Goal: Information Seeking & Learning: Find specific fact

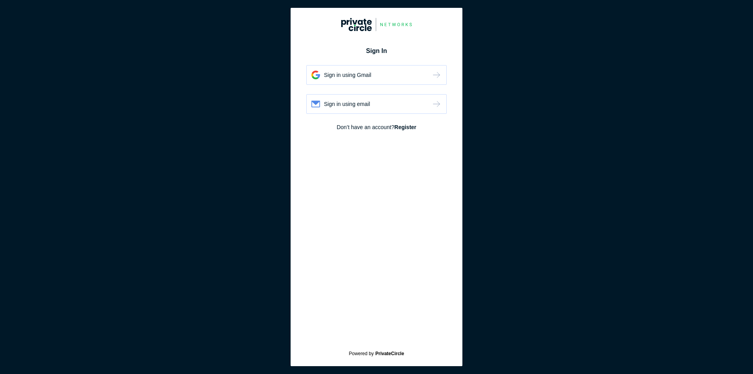
click at [403, 80] on div "Sign in using Gmail" at bounding box center [376, 75] width 140 height 20
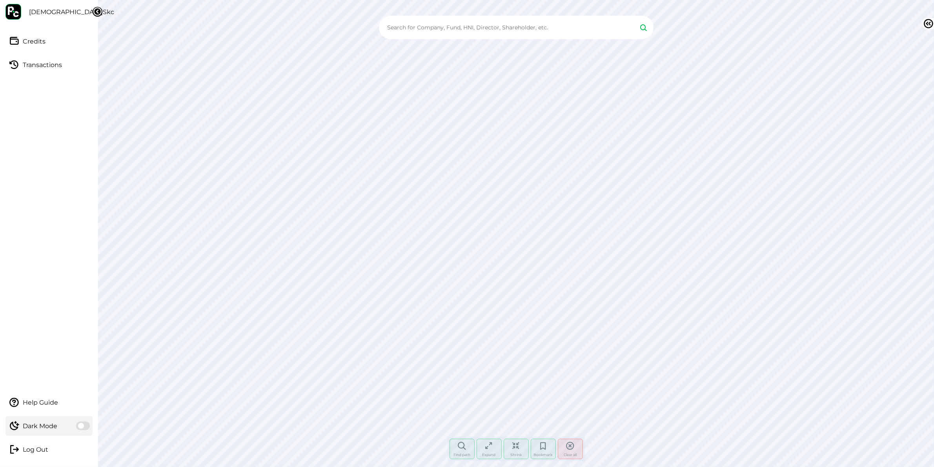
click at [493, 26] on input "text" at bounding box center [509, 28] width 246 height 12
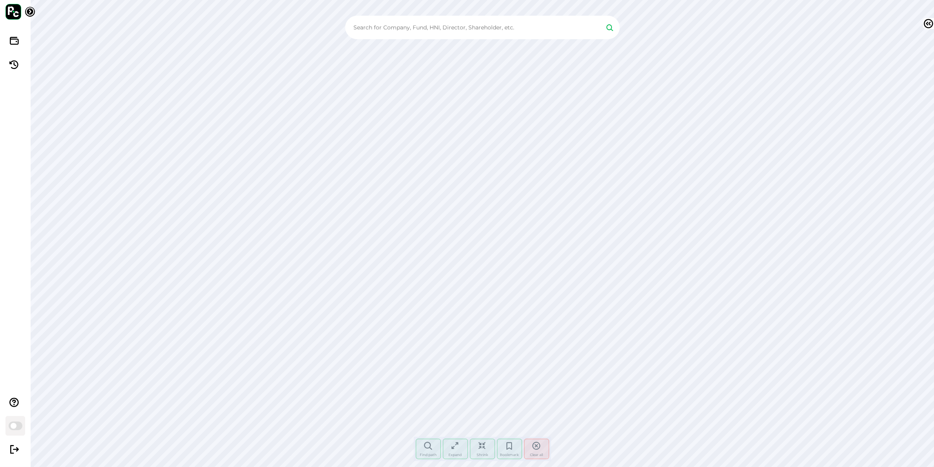
click at [493, 26] on input "text" at bounding box center [475, 28] width 246 height 12
click at [479, 22] on input "text" at bounding box center [475, 28] width 246 height 12
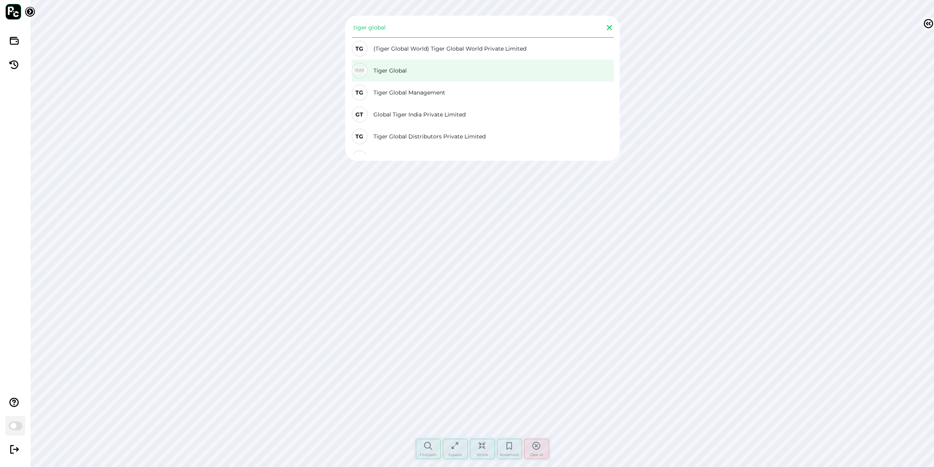
click at [460, 64] on div "Tiger Global" at bounding box center [483, 71] width 262 height 22
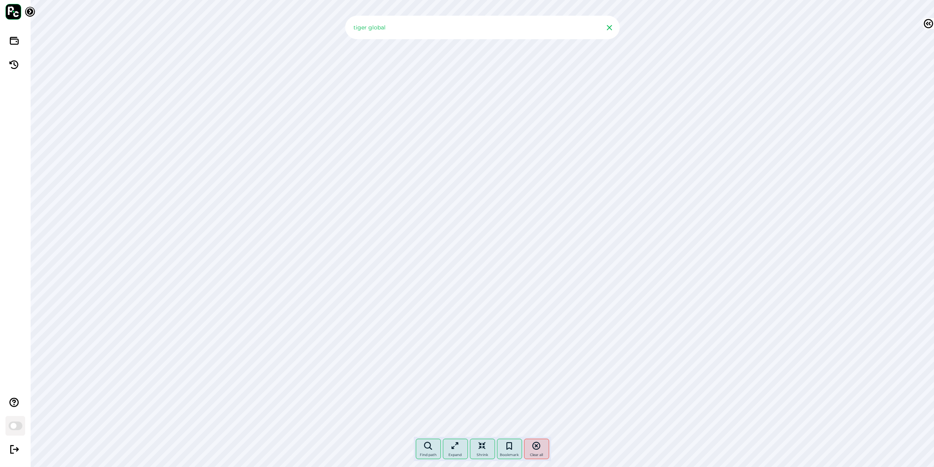
click at [299, 29] on div "tiger global Find path More paths Expand Shrink Bookmark Clear all Node click h…" at bounding box center [483, 233] width 904 height 467
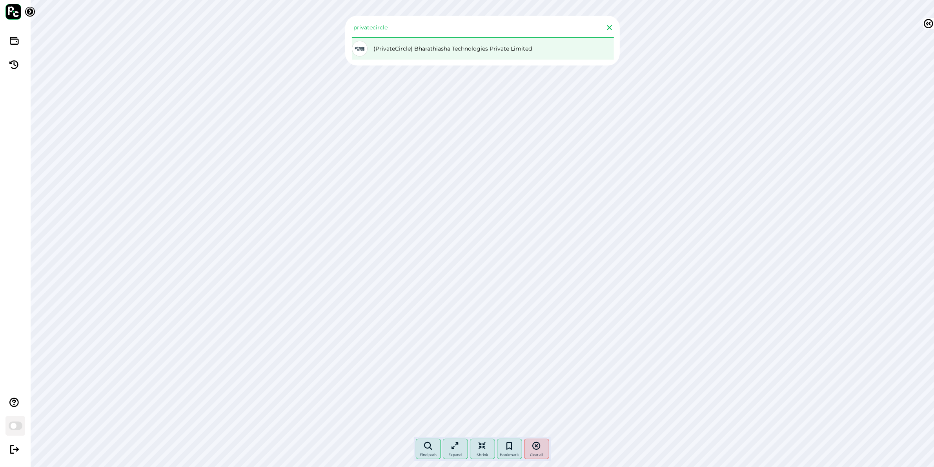
click at [418, 53] on div "(PrivateCircle) Bharathiasha Technologies Private Limited" at bounding box center [483, 49] width 262 height 22
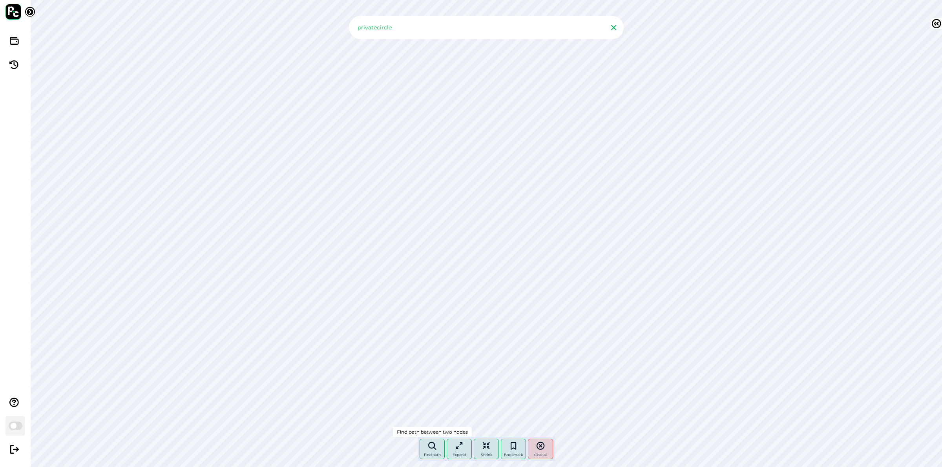
click at [428, 450] on div "Find path" at bounding box center [431, 449] width 25 height 20
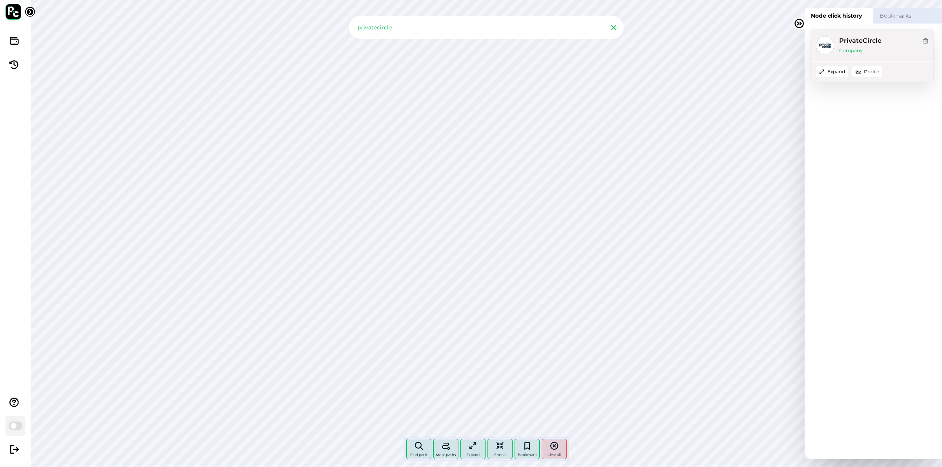
click at [238, 16] on div "privatecircle Find path More paths Expand Shrink Bookmark Clear all Node click …" at bounding box center [486, 233] width 911 height 467
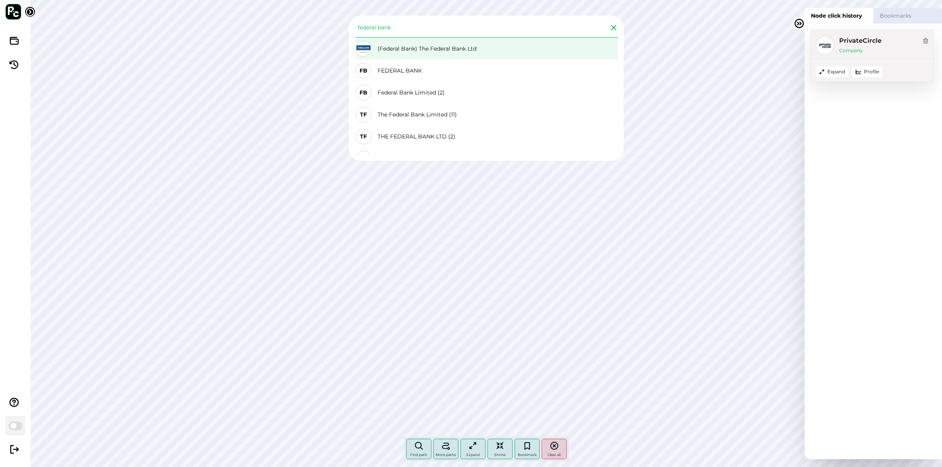
click at [408, 47] on div "(Federal Bank) The Federal Bank Ltd" at bounding box center [487, 49] width 262 height 22
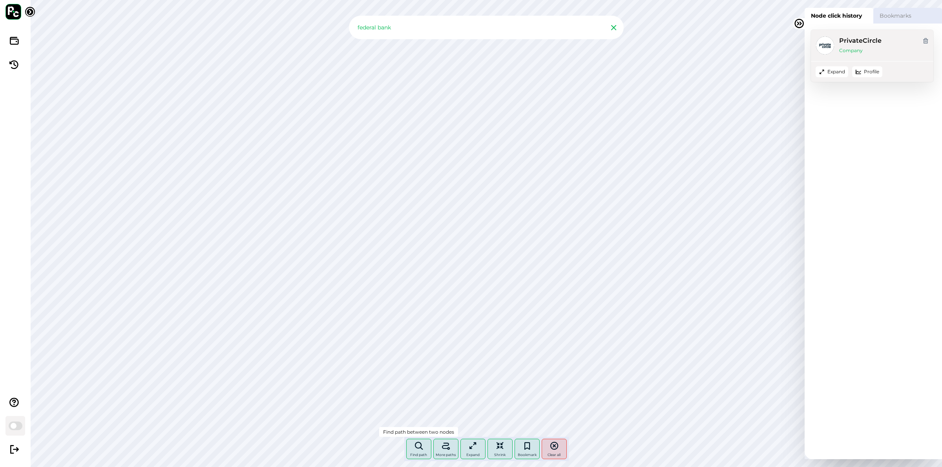
drag, startPoint x: 413, startPoint y: 458, endPoint x: 408, endPoint y: 449, distance: 11.1
click at [413, 458] on div "Find path" at bounding box center [418, 449] width 25 height 20
click at [697, 421] on div "federal bank Find path More paths Expand Shrink Bookmark Clear all Node click h…" at bounding box center [486, 233] width 911 height 467
click at [493, 32] on input "federal bank" at bounding box center [479, 28] width 246 height 12
click at [324, 22] on div "federal bank Find path More paths Expand Shrink Bookmark Clear all Node click h…" at bounding box center [486, 233] width 911 height 467
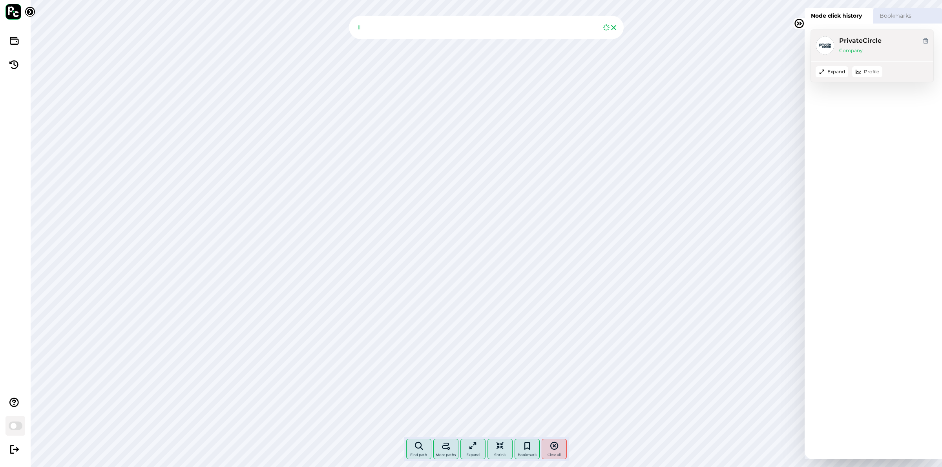
type input "l"
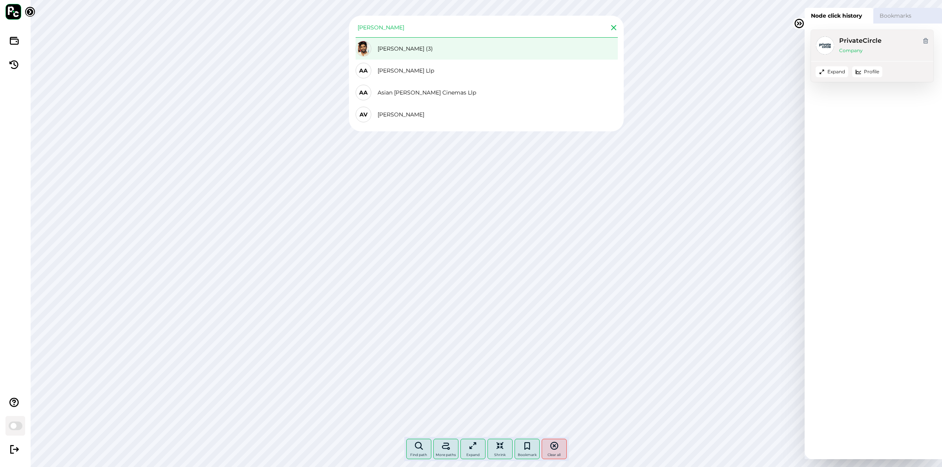
type input "allu arjun"
click at [438, 46] on div "Allu Arjun (3)" at bounding box center [487, 49] width 262 height 22
